Goal: Information Seeking & Learning: Learn about a topic

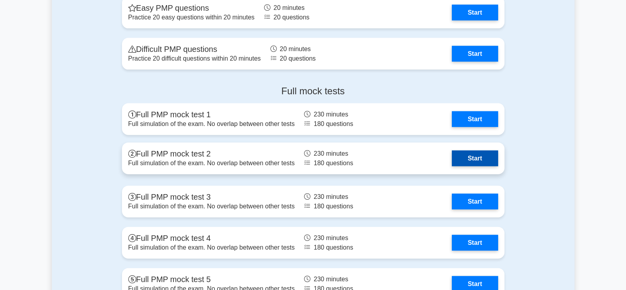
scroll to position [2220, 0]
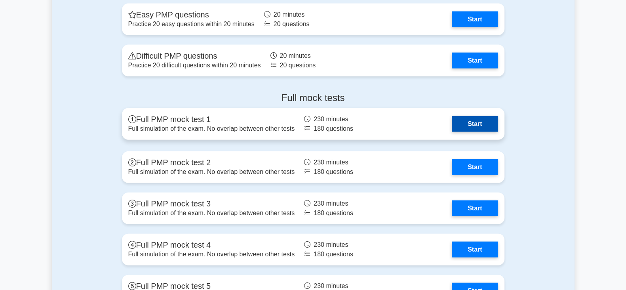
click at [473, 122] on link "Start" at bounding box center [474, 124] width 46 height 16
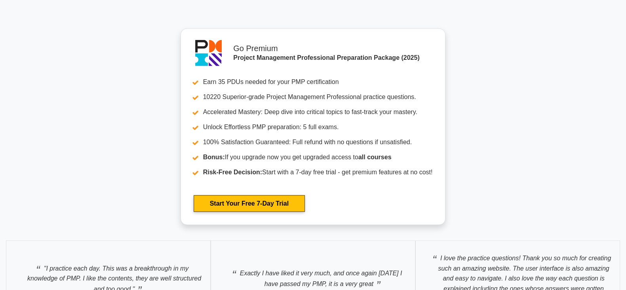
scroll to position [2546, 0]
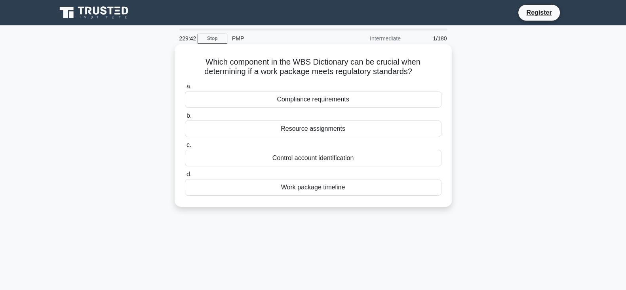
click at [309, 101] on div "Compliance requirements" at bounding box center [313, 99] width 256 height 17
click at [185, 89] on input "a. Compliance requirements" at bounding box center [185, 86] width 0 height 5
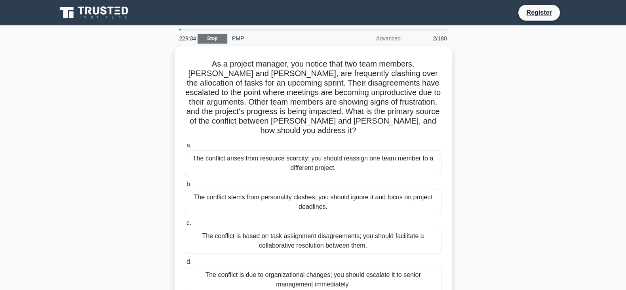
click at [211, 36] on link "Stop" at bounding box center [212, 39] width 30 height 10
